Goal: Information Seeking & Learning: Learn about a topic

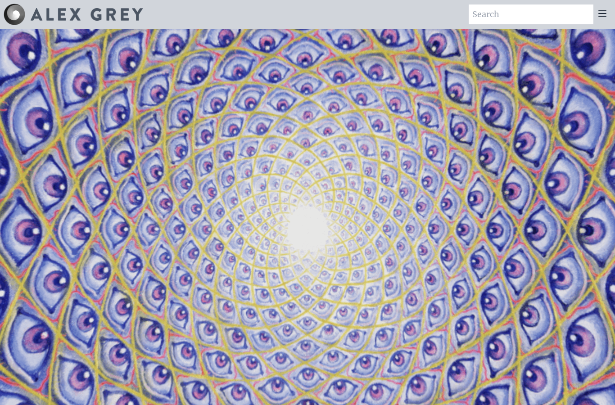
click at [601, 20] on div at bounding box center [603, 15] width 18 height 20
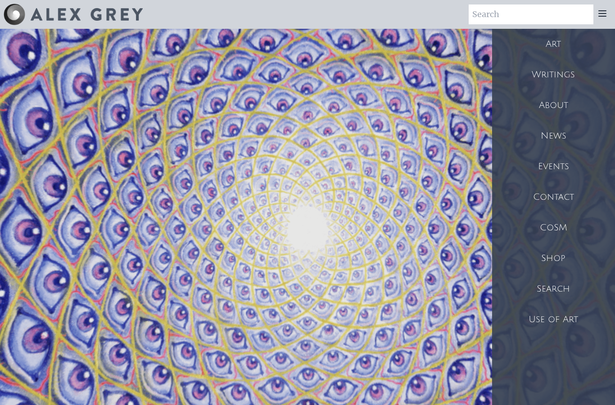
click at [552, 43] on div "Art" at bounding box center [553, 44] width 123 height 31
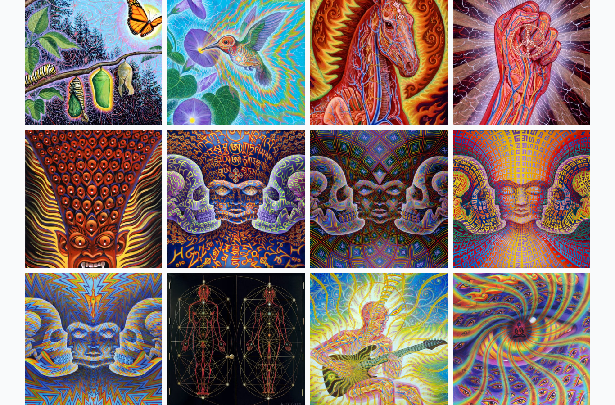
scroll to position [4539, 0]
click at [68, 66] on img at bounding box center [93, 56] width 137 height 137
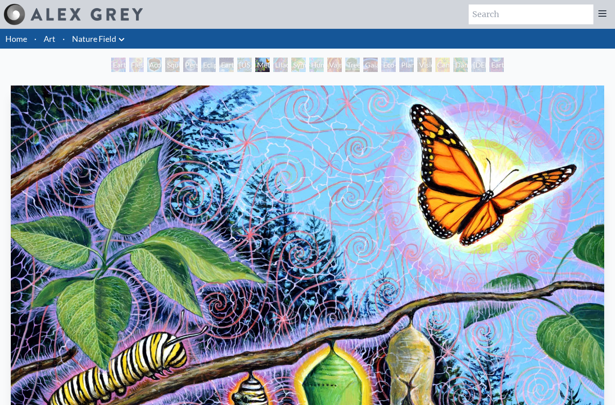
click at [603, 17] on icon at bounding box center [602, 13] width 11 height 11
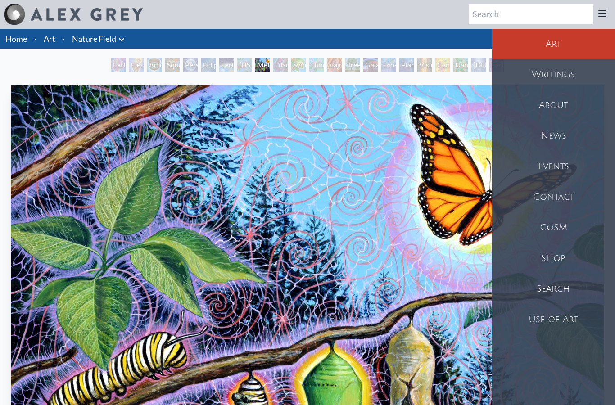
click at [548, 114] on div "About" at bounding box center [553, 105] width 123 height 31
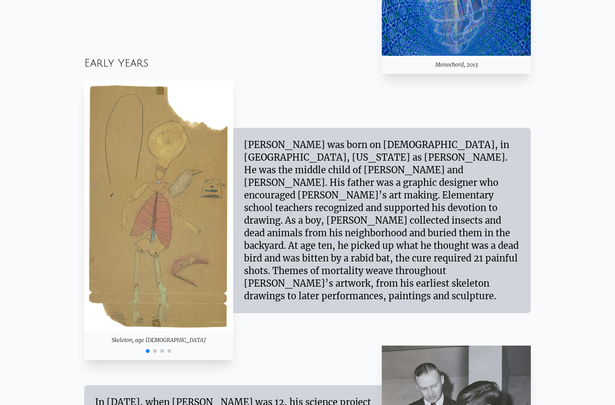
scroll to position [766, 0]
click at [156, 356] on div at bounding box center [158, 350] width 149 height 11
click at [158, 356] on div at bounding box center [158, 350] width 149 height 11
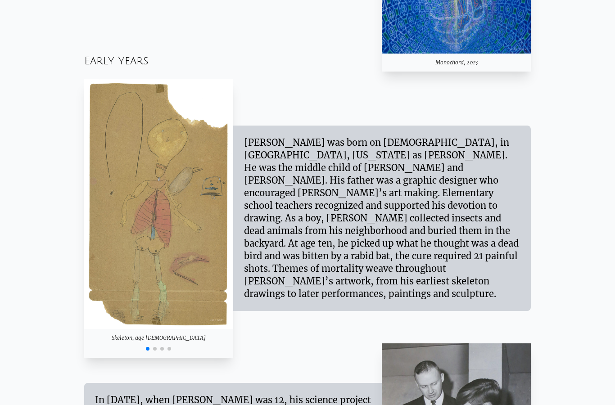
click at [196, 220] on img "1 / 4" at bounding box center [158, 204] width 149 height 250
click at [158, 354] on div at bounding box center [158, 348] width 149 height 11
click at [173, 354] on div at bounding box center [158, 348] width 149 height 11
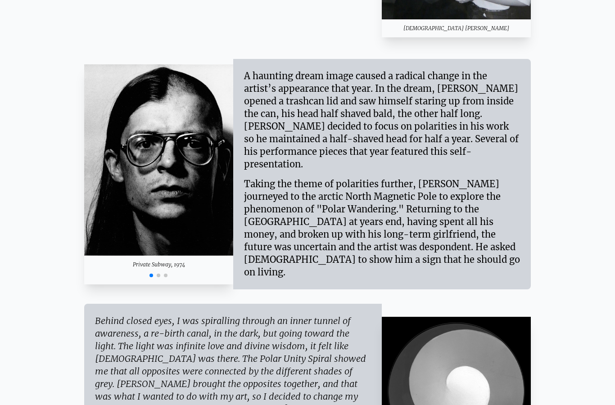
scroll to position [1265, 0]
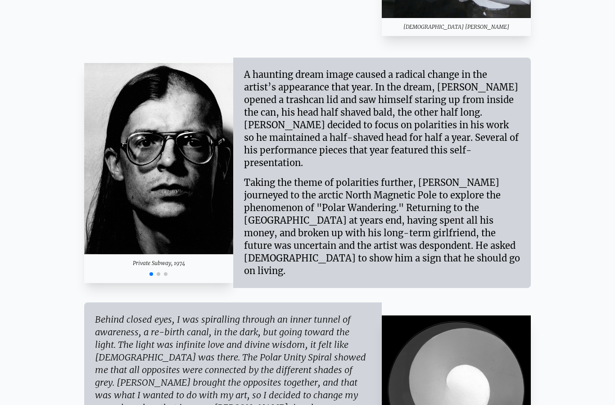
click at [266, 213] on div "Taking the theme of polarities further, Alex journeyed to the arctic North Magn…" at bounding box center [382, 224] width 276 height 108
click at [164, 216] on img "1 / 3" at bounding box center [158, 159] width 149 height 191
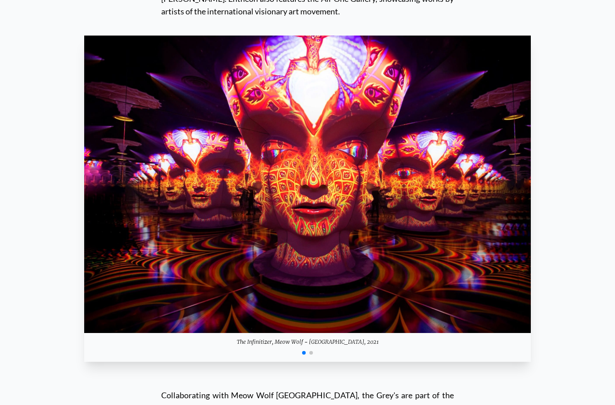
scroll to position [8675, 0]
